Goal: Task Accomplishment & Management: Use online tool/utility

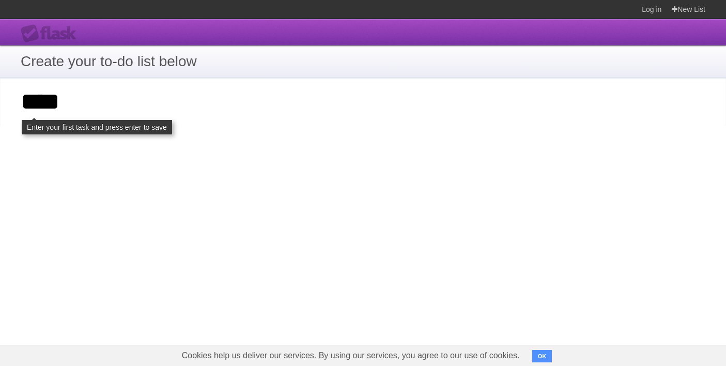
click at [532, 350] on button "OK" at bounding box center [542, 356] width 20 height 12
click at [135, 107] on input "****" at bounding box center [363, 102] width 726 height 48
